Goal: Obtain resource: Download file/media

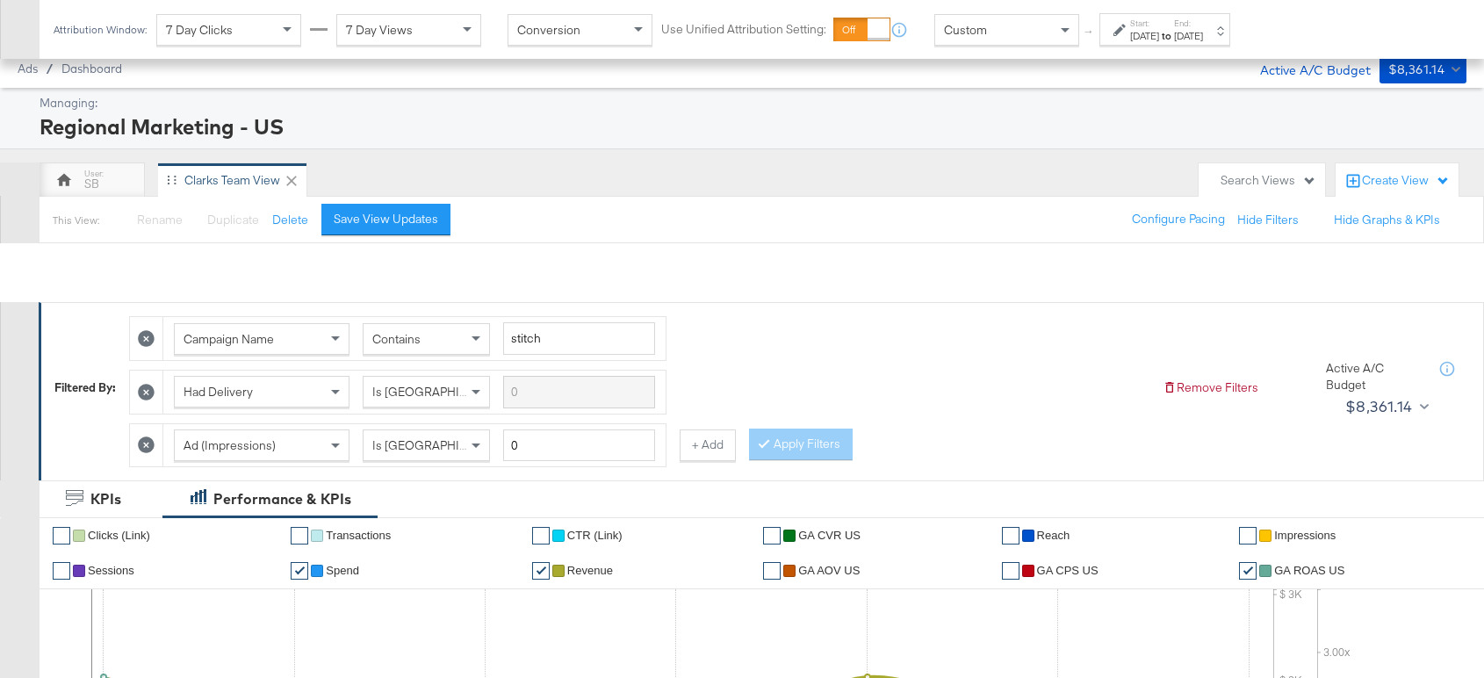
scroll to position [804, 0]
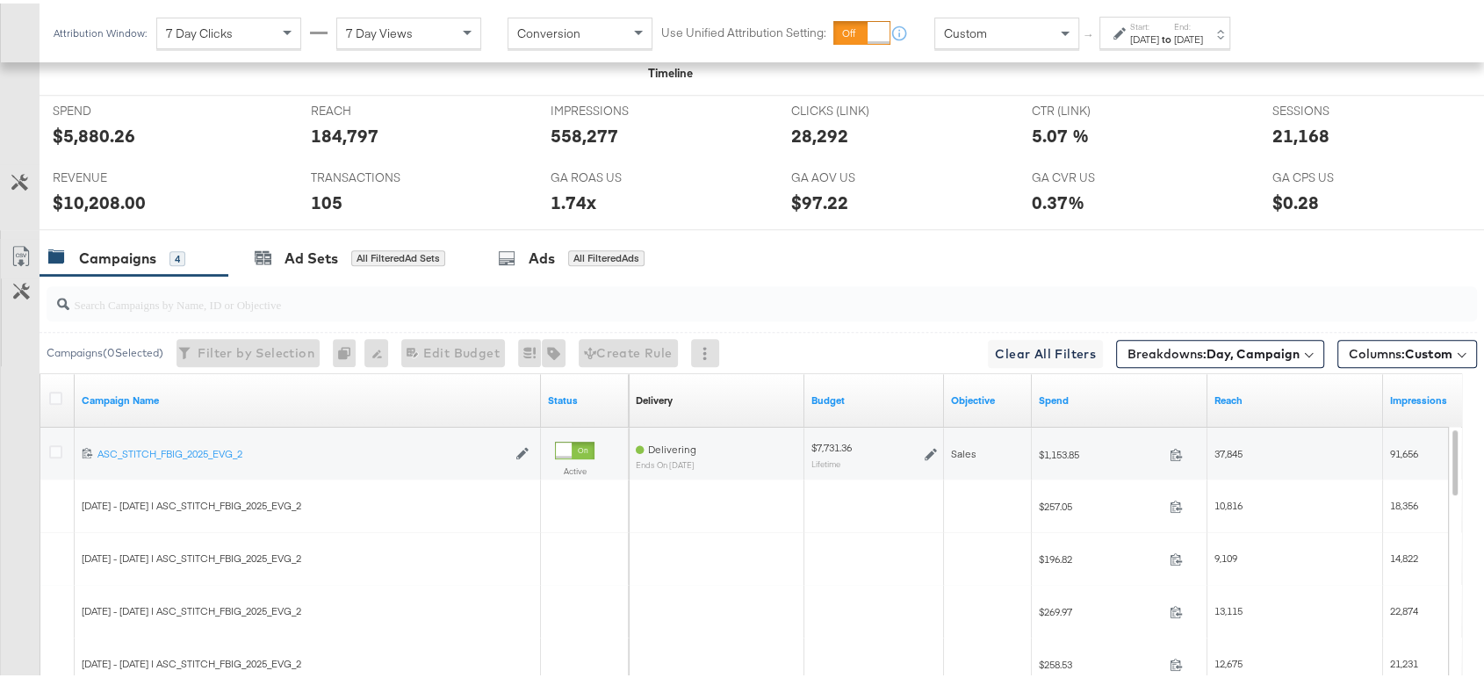
click at [1207, 343] on b "Day, Campaign" at bounding box center [1253, 351] width 93 height 16
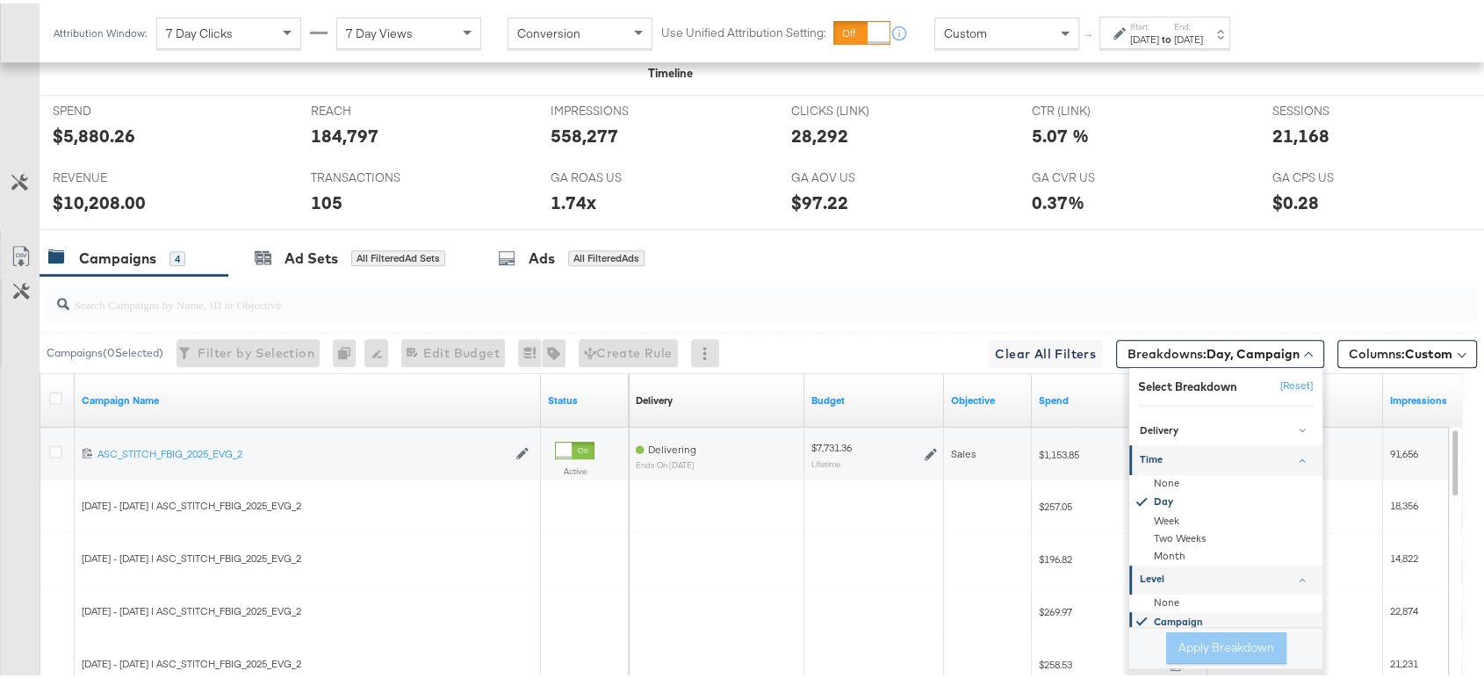
click at [1132, 611] on icon at bounding box center [1141, 620] width 18 height 18
click at [1029, 300] on input "search" at bounding box center [708, 294] width 1278 height 34
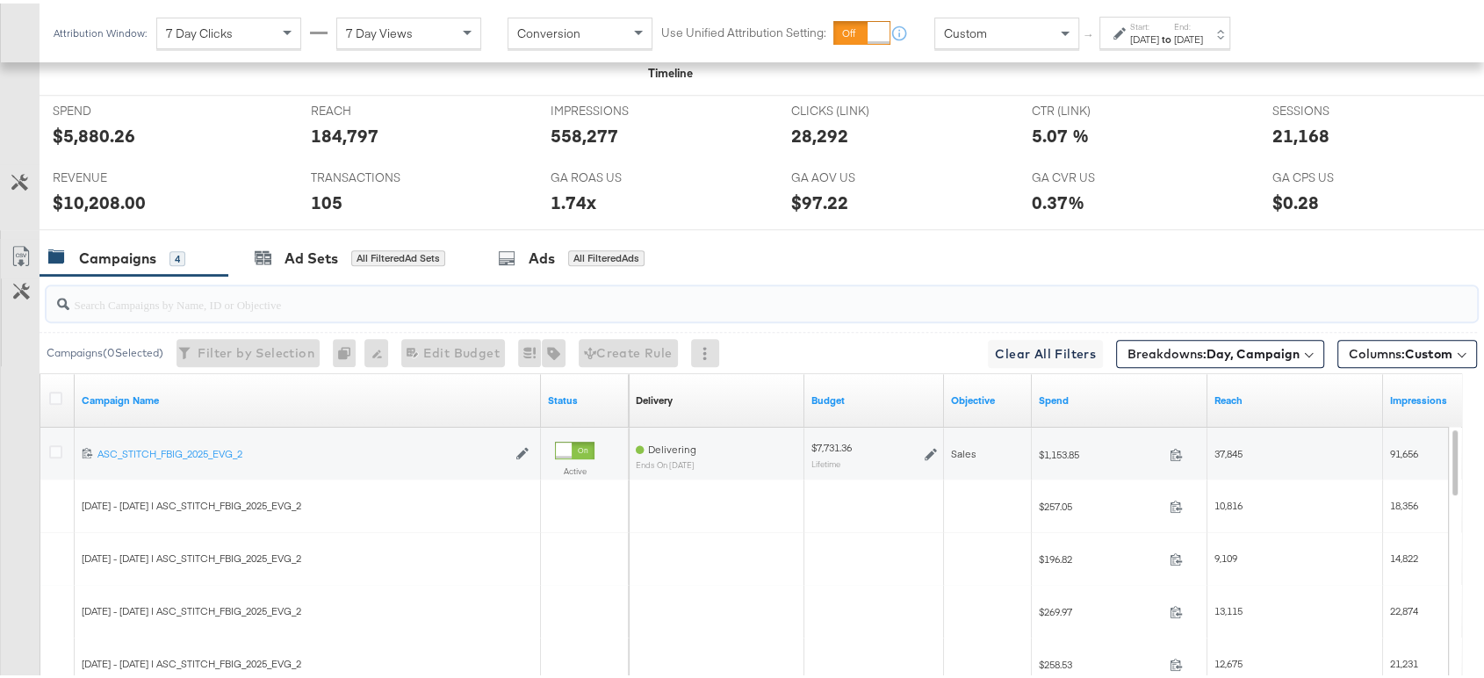
scroll to position [656, 0]
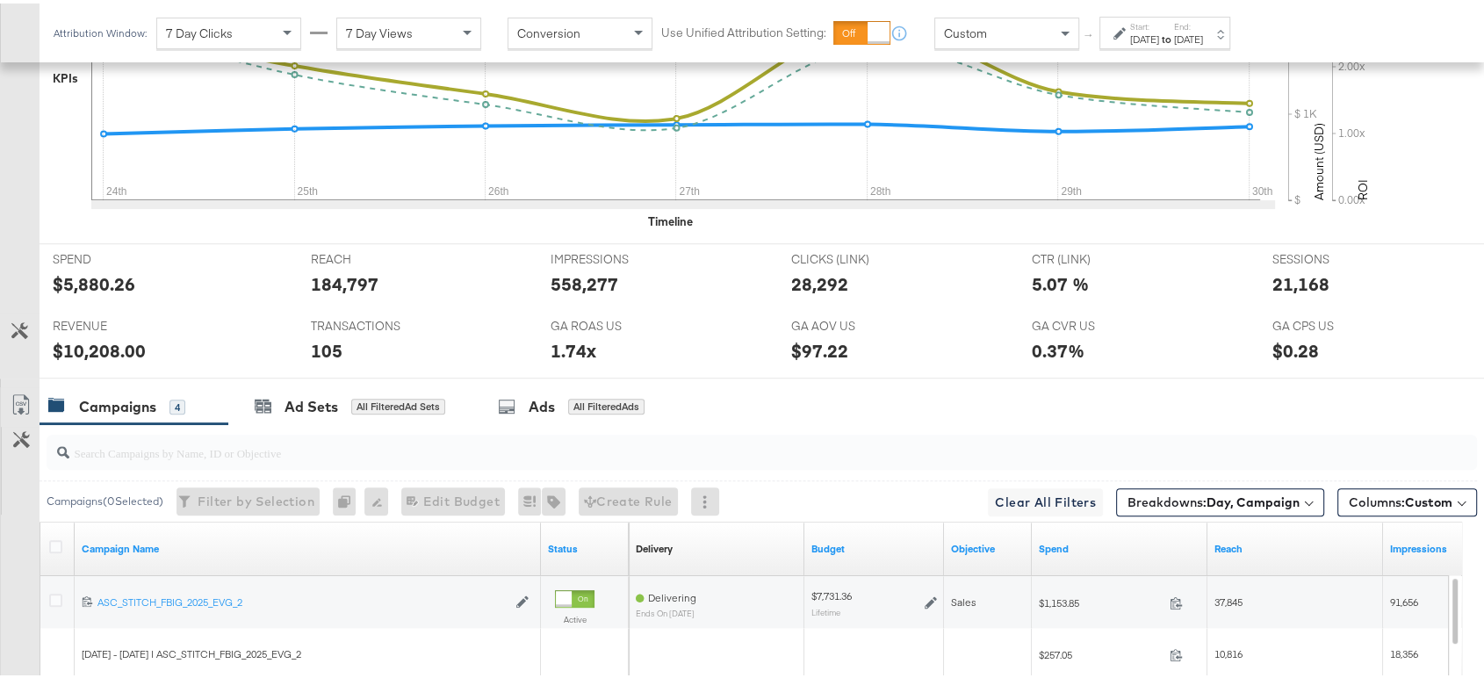
click at [1159, 30] on div "[DATE]" at bounding box center [1144, 36] width 29 height 14
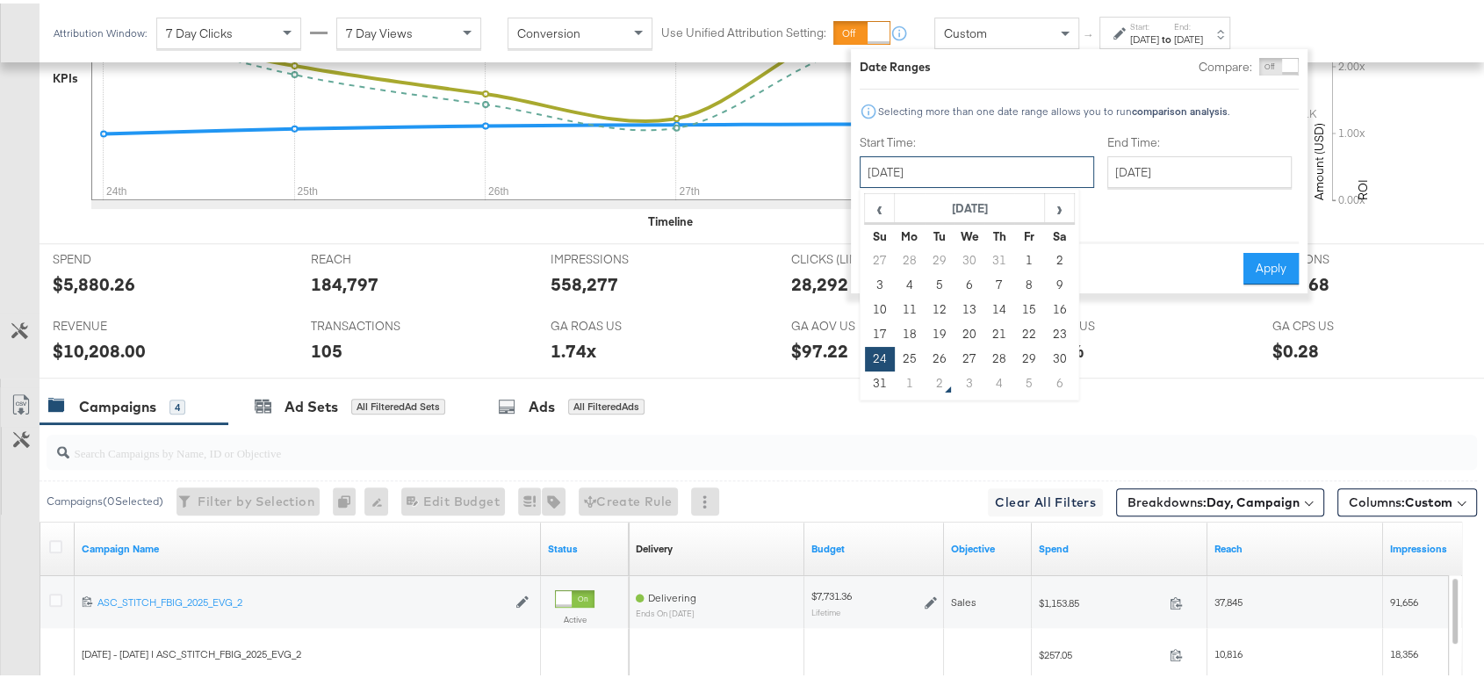
click at [974, 177] on input "[DATE]" at bounding box center [977, 169] width 234 height 32
click at [880, 386] on td "31" at bounding box center [880, 380] width 30 height 25
type input "[DATE]"
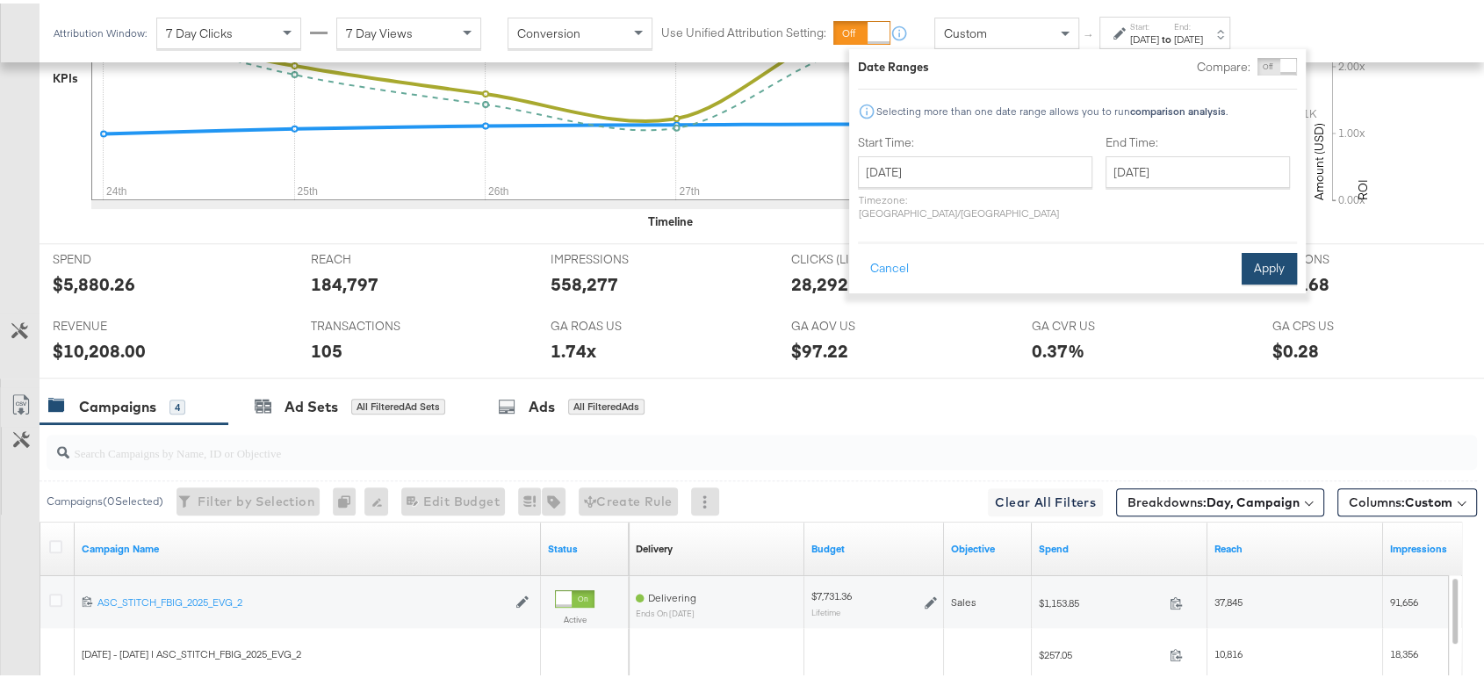
click at [1259, 251] on button "Apply" at bounding box center [1269, 265] width 55 height 32
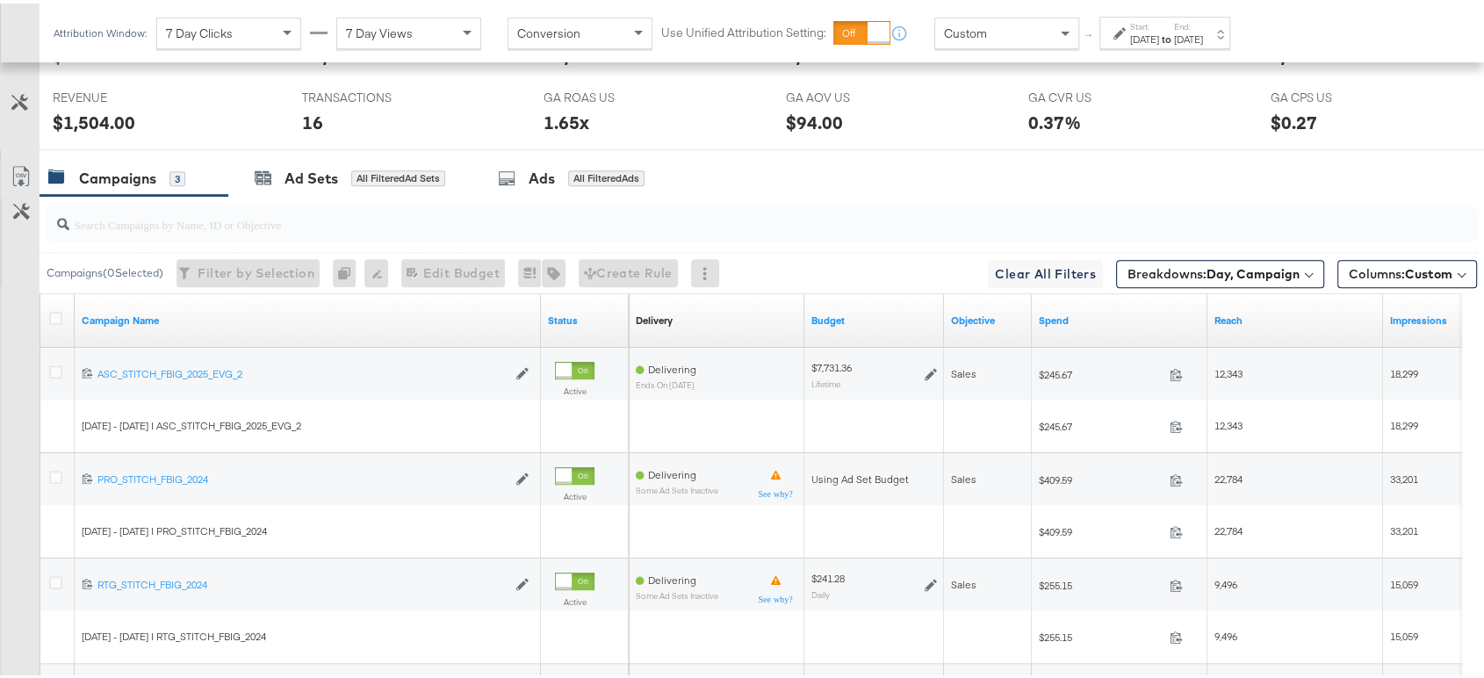
scroll to position [936, 0]
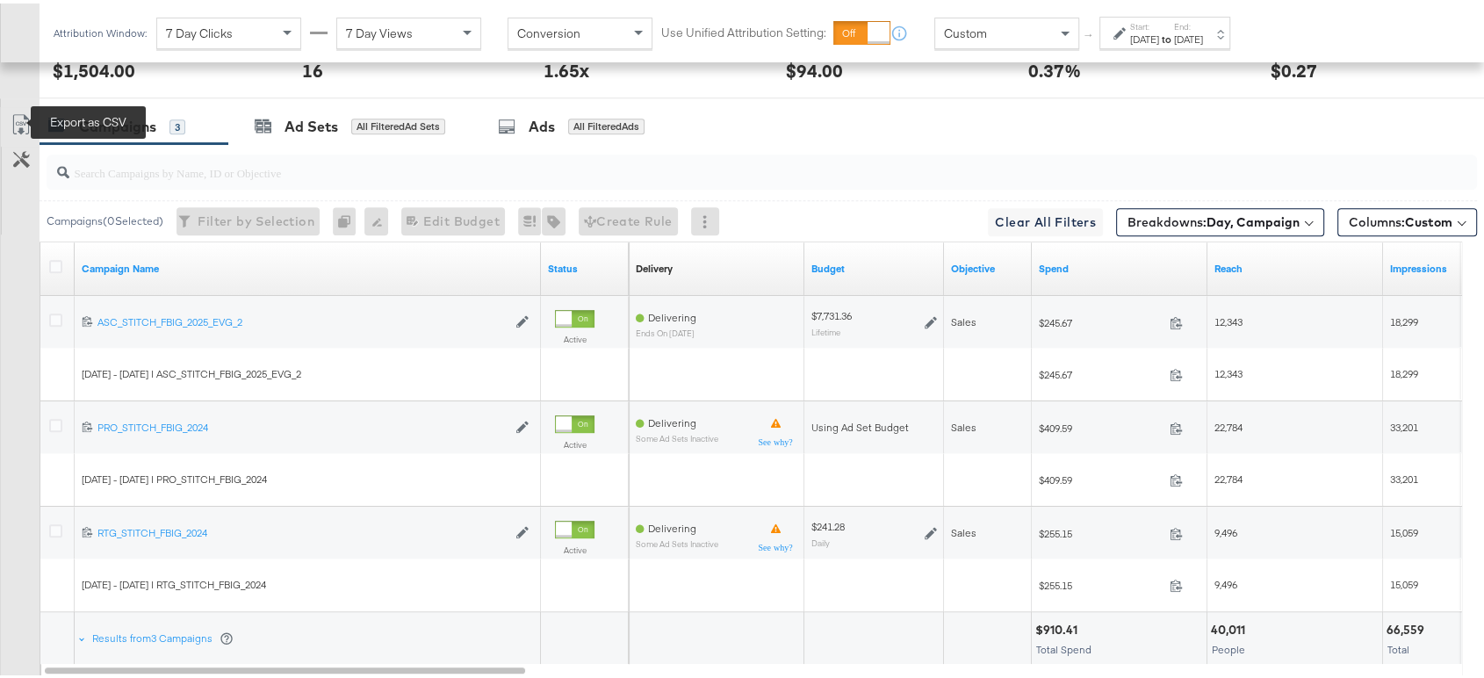
click at [18, 120] on icon at bounding box center [21, 121] width 21 height 21
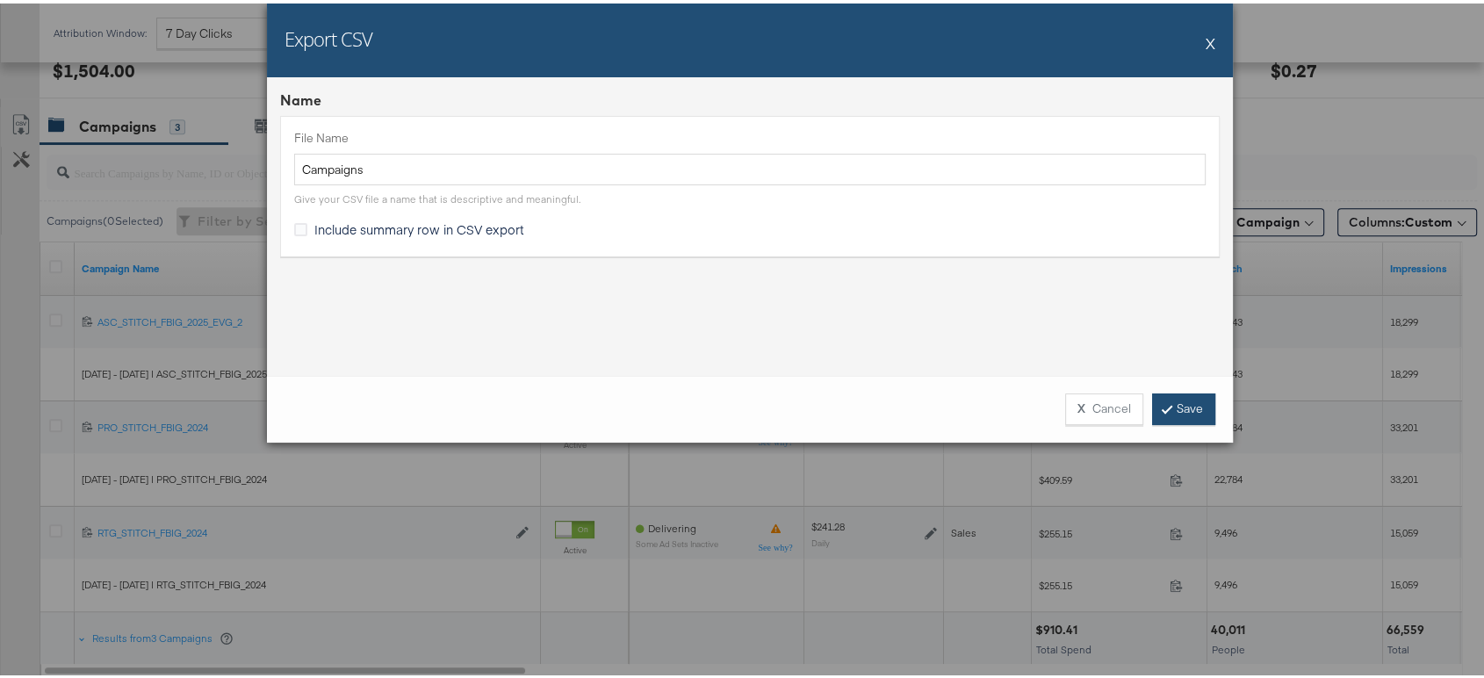
click at [1165, 395] on link "Save" at bounding box center [1183, 406] width 63 height 32
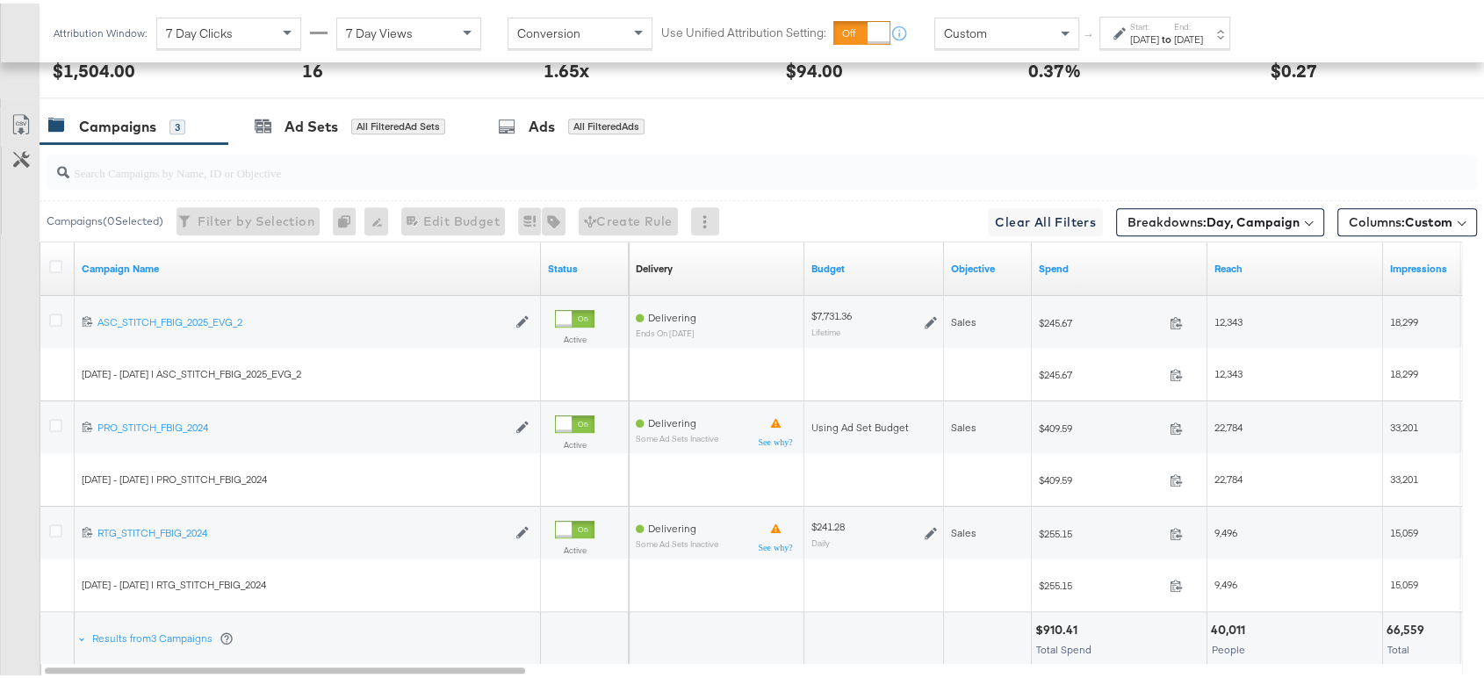
click at [1159, 32] on div "[DATE]" at bounding box center [1144, 36] width 29 height 14
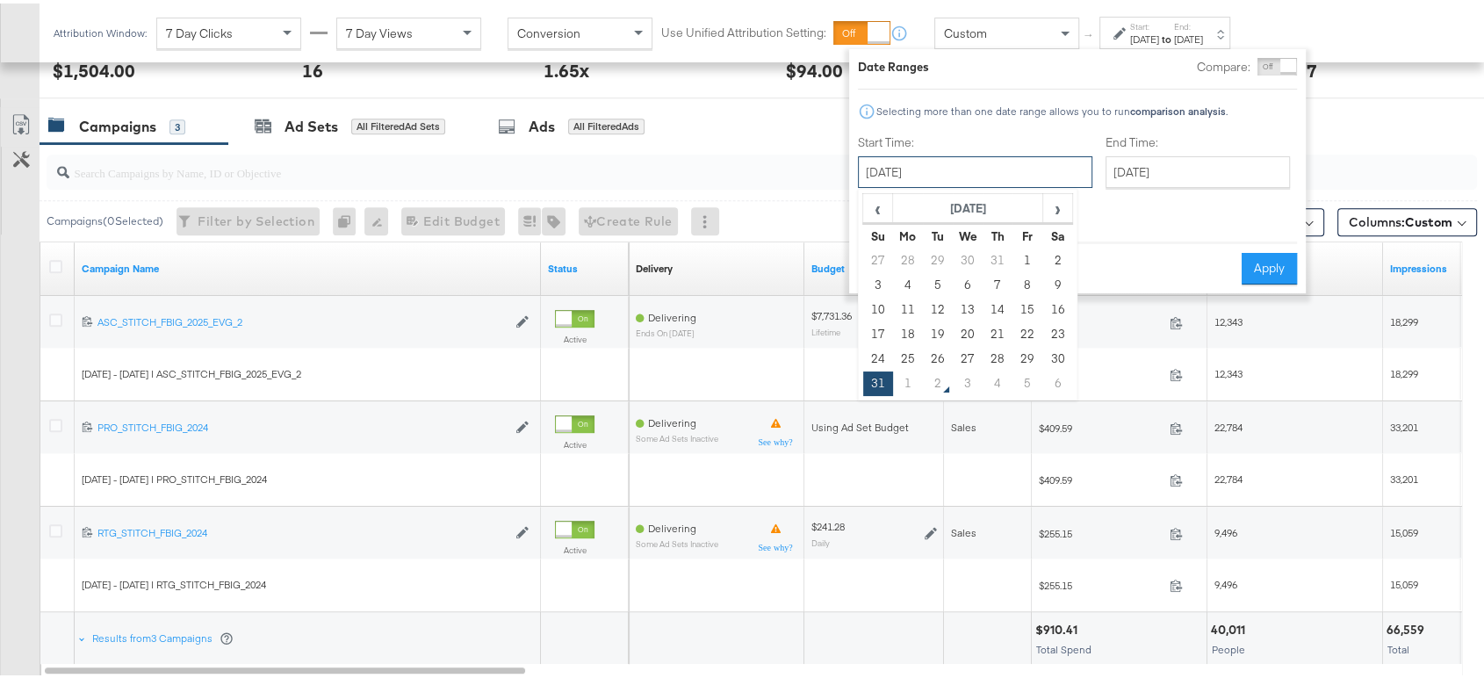
click at [939, 174] on input "[DATE]" at bounding box center [975, 169] width 234 height 32
click at [872, 350] on td "24" at bounding box center [878, 355] width 30 height 25
type input "[DATE]"
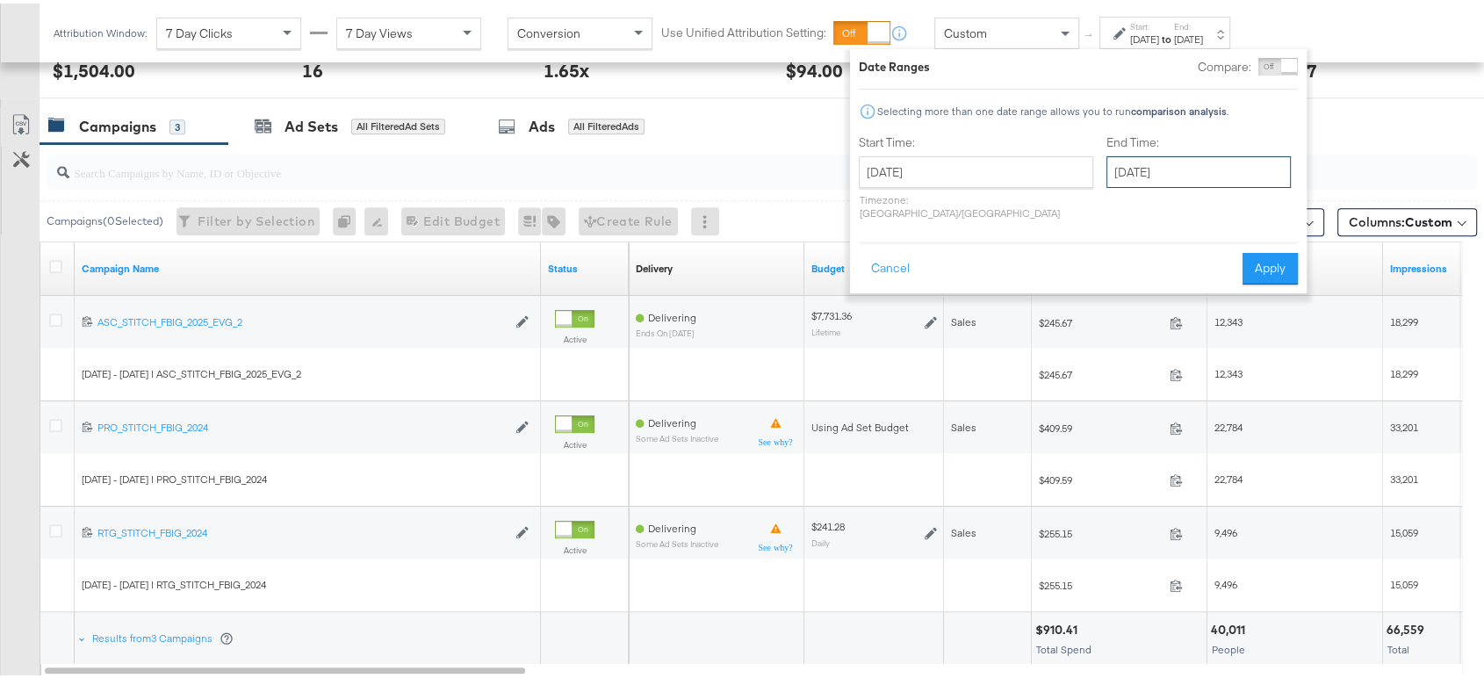
click at [1130, 167] on input "[DATE]" at bounding box center [1199, 169] width 184 height 32
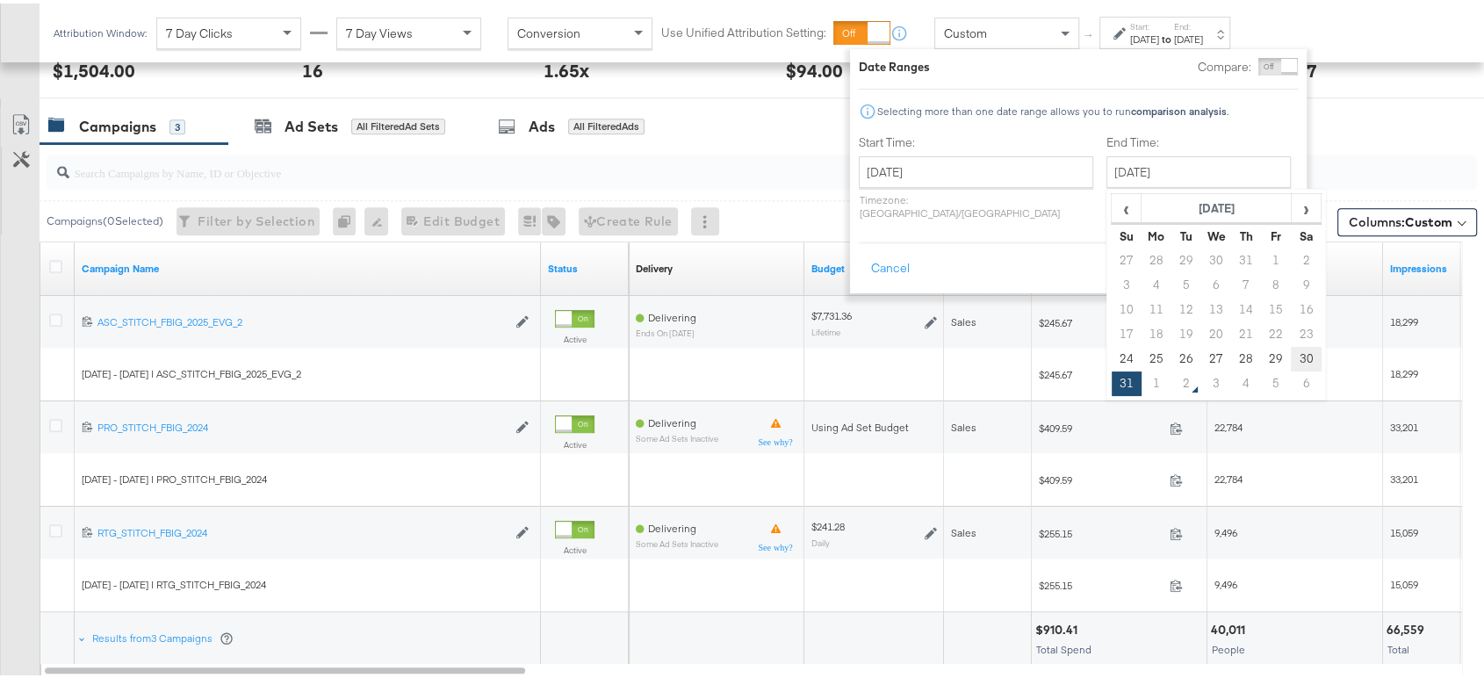
click at [1291, 357] on td "30" at bounding box center [1306, 355] width 30 height 25
type input "[DATE]"
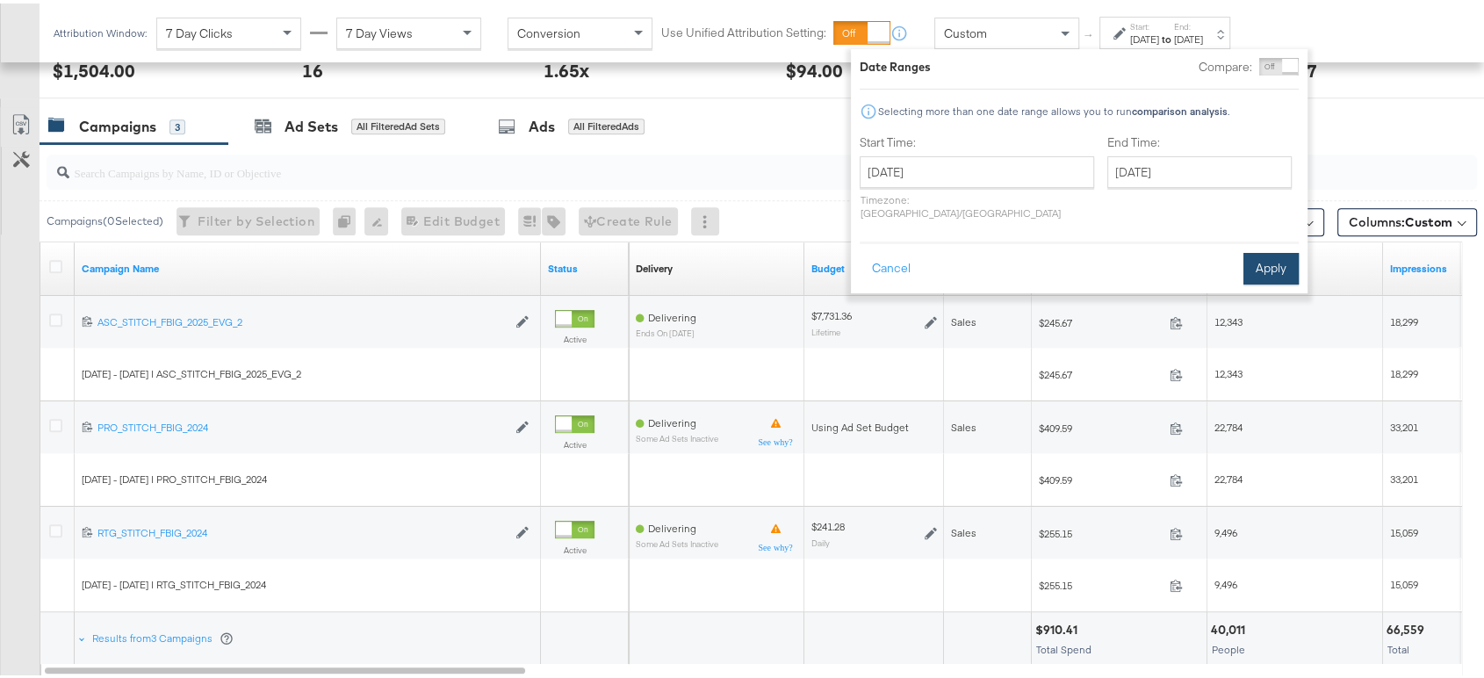
click at [1262, 253] on button "Apply" at bounding box center [1271, 265] width 55 height 32
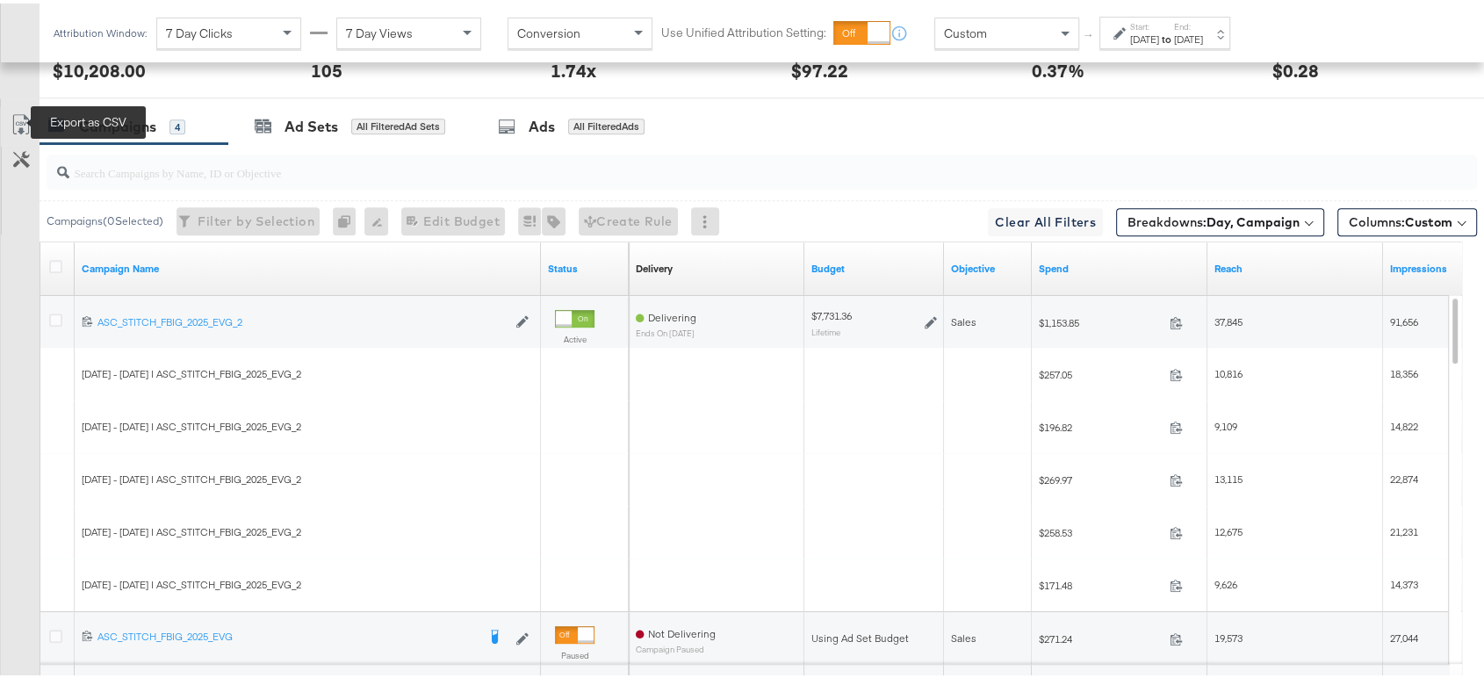
click at [17, 119] on icon at bounding box center [21, 121] width 21 height 21
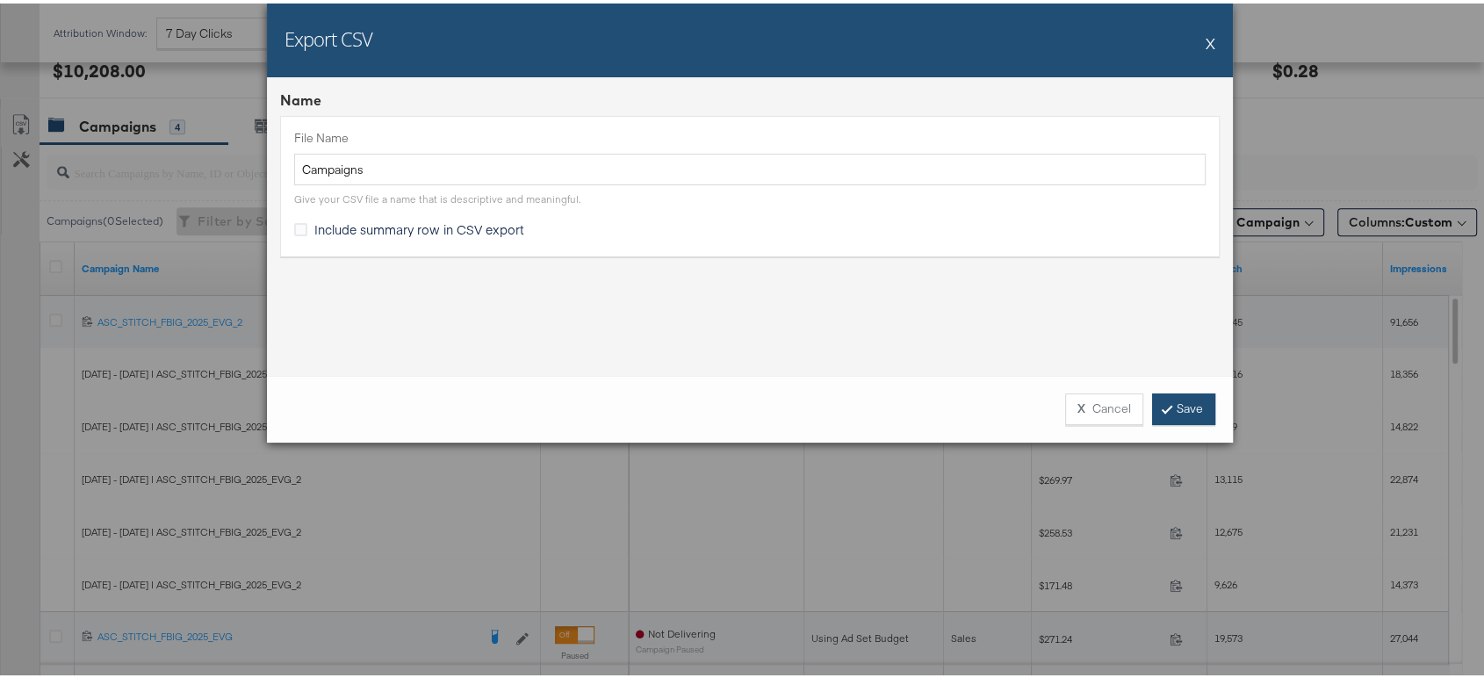
click at [1190, 398] on link "Save" at bounding box center [1183, 406] width 63 height 32
